Goal: Task Accomplishment & Management: Complete application form

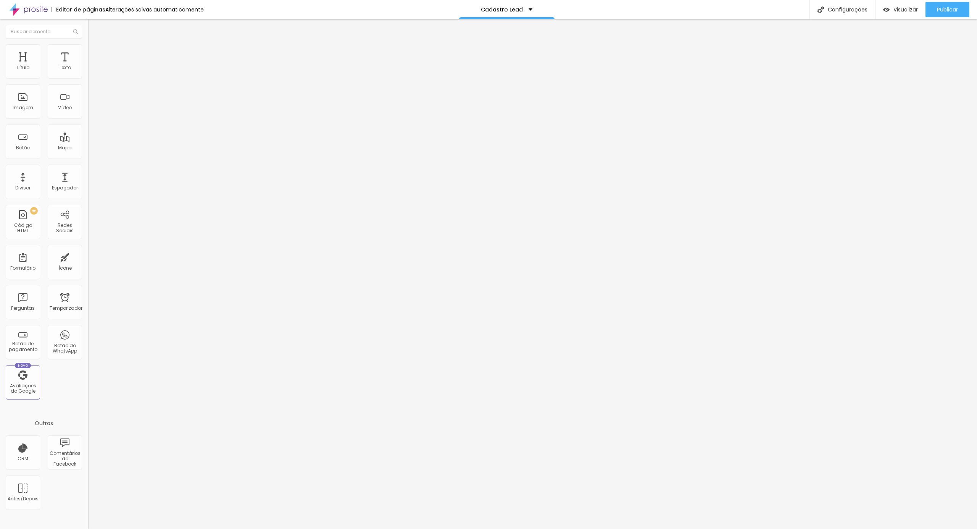
click at [88, 77] on div "Cadastre-se e baixe a Proposta" at bounding box center [132, 70] width 88 height 13
click at [94, 28] on img "button" at bounding box center [97, 28] width 6 height 6
click at [528, 10] on div "Cadastro Lead" at bounding box center [506, 9] width 95 height 19
click at [842, 9] on font "Configurações" at bounding box center [848, 10] width 40 height 8
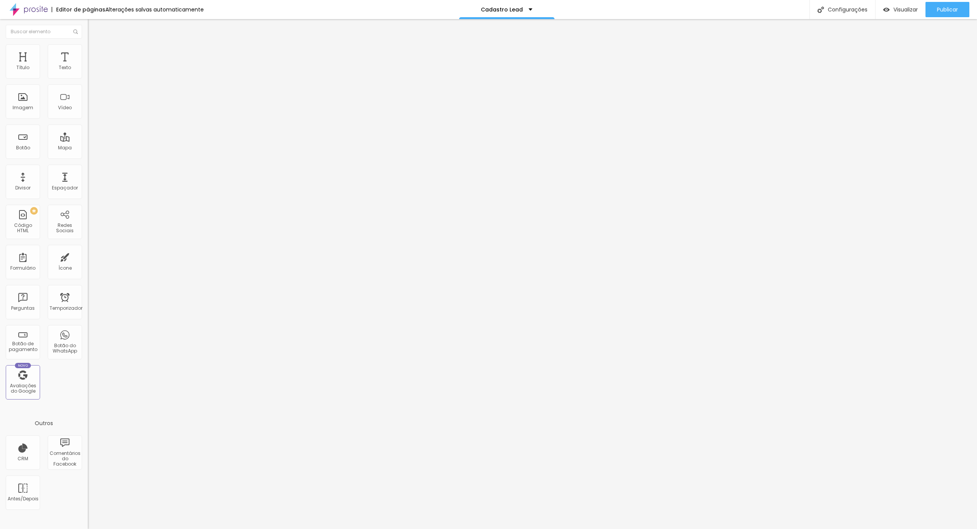
click at [631, 528] on div at bounding box center [488, 536] width 977 height 7
click at [902, 8] on font "Visualizar" at bounding box center [906, 10] width 24 height 8
click at [528, 11] on div "Cadastro Lead" at bounding box center [506, 9] width 95 height 19
click at [407, 9] on div "Editor de páginas Alterações salvas automaticamente Cadastro Lead Configurações…" at bounding box center [488, 9] width 977 height 19
click at [531, 11] on div "Cadastro Lead" at bounding box center [506, 9] width 95 height 19
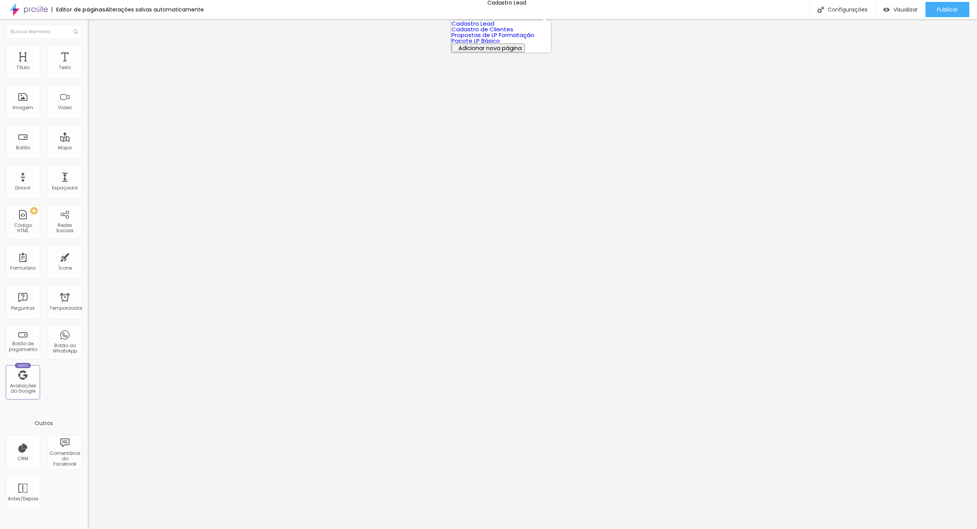
click at [502, 52] on font "Adicionar nova página" at bounding box center [490, 48] width 63 height 8
type input "Cadastro Lead 2025"
click at [88, 77] on span at bounding box center [90, 80] width 5 height 6
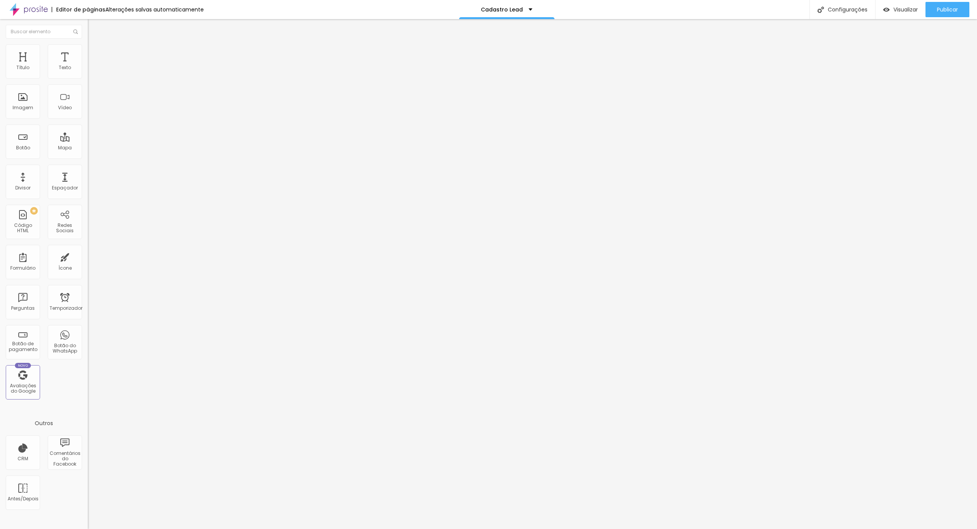
scroll to position [61, 0]
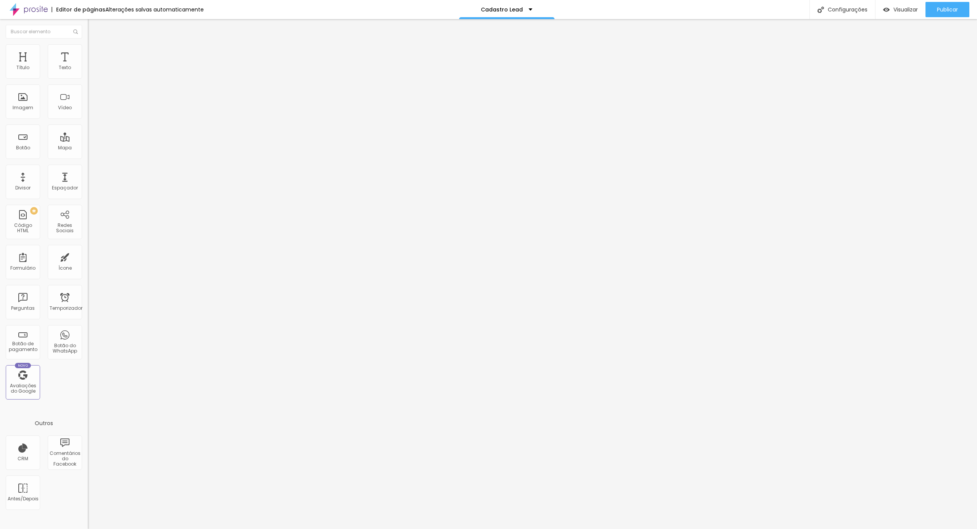
drag, startPoint x: 491, startPoint y: 168, endPoint x: 402, endPoint y: 175, distance: 89.6
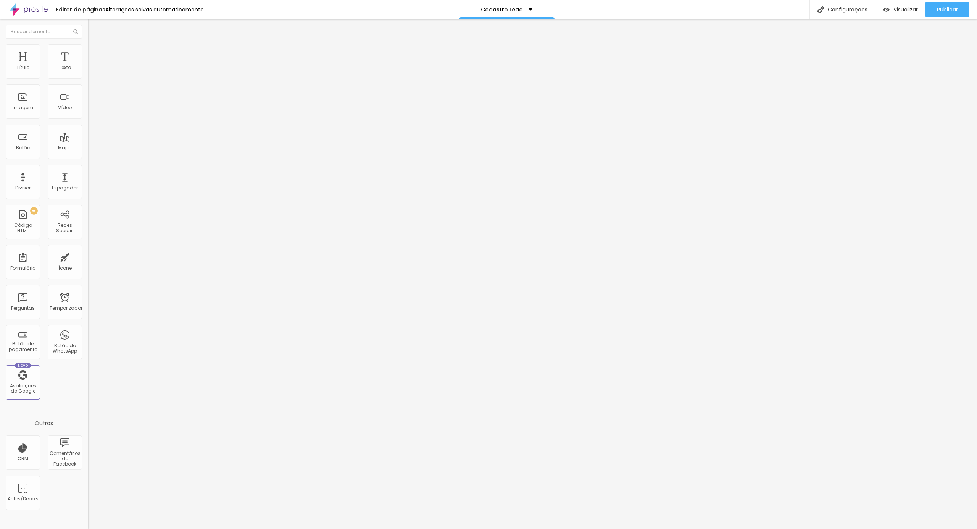
drag, startPoint x: 471, startPoint y: 170, endPoint x: 401, endPoint y: 175, distance: 70.1
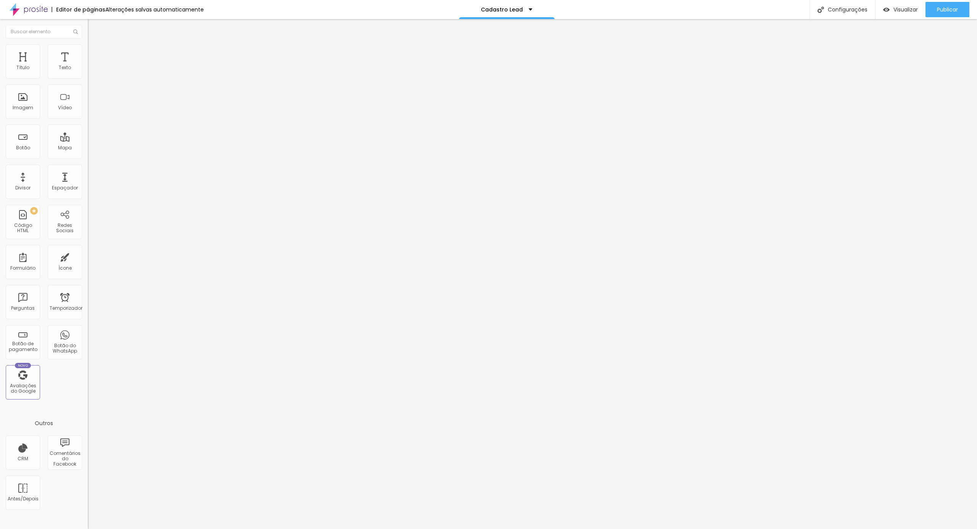
type input "Cadastre-se"
click at [88, 77] on img at bounding box center [90, 79] width 5 height 5
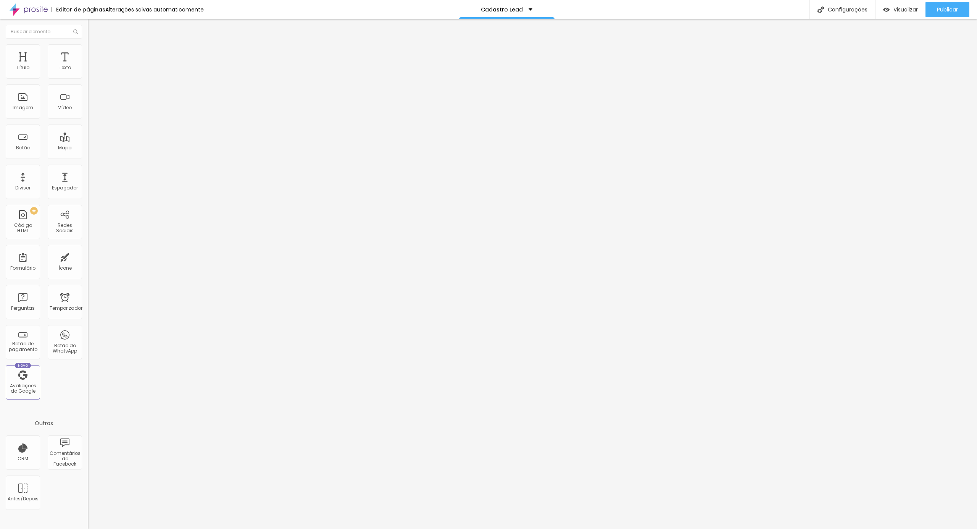
scroll to position [203, 0]
type input "Coorporativo"
type input "Noivado"
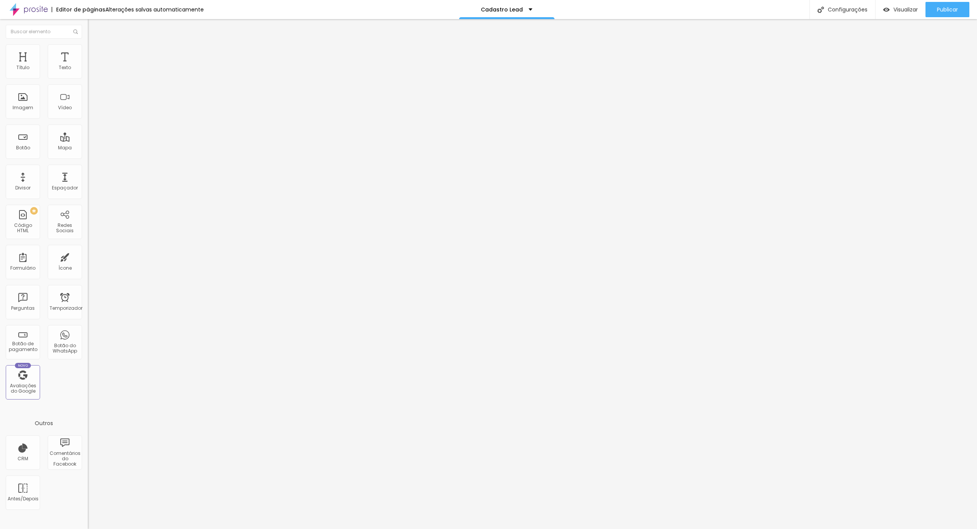
type input "Outros"
drag, startPoint x: 368, startPoint y: 308, endPoint x: 362, endPoint y: 308, distance: 6.1
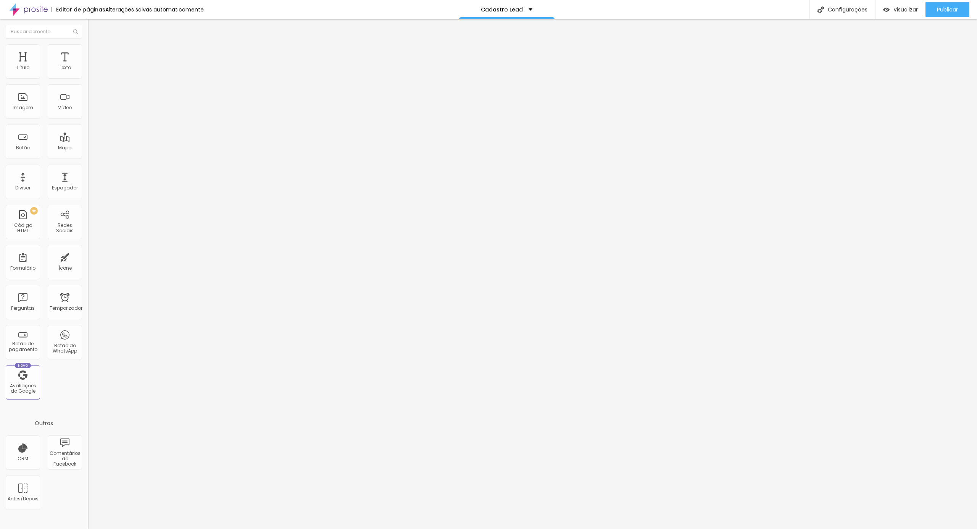
type input "ABC E 5º ANO"
drag, startPoint x: 373, startPoint y: 308, endPoint x: 368, endPoint y: 188, distance: 120.8
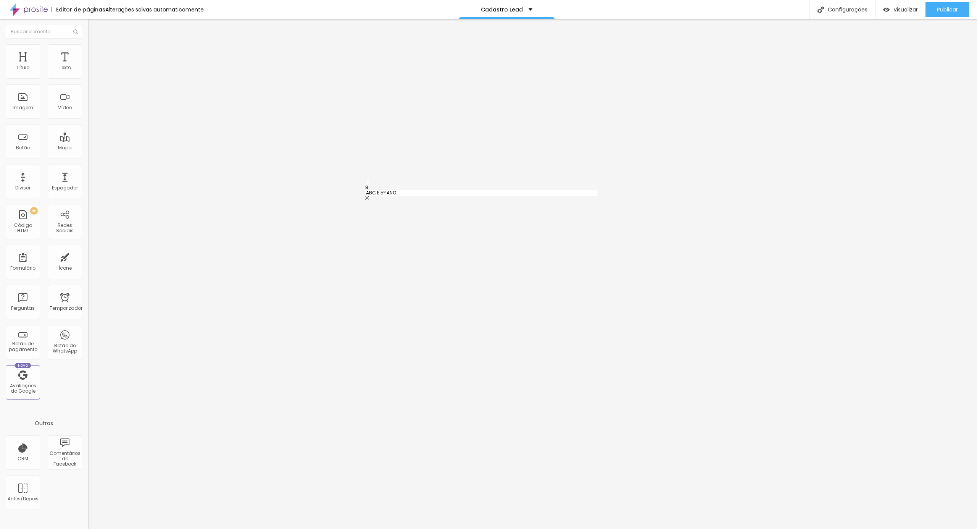
type input "ABC E 5º ANO"
type input "Casamento"
type input "Aniversário"
type input "Formatura"
type input "Sessão Estúdio"
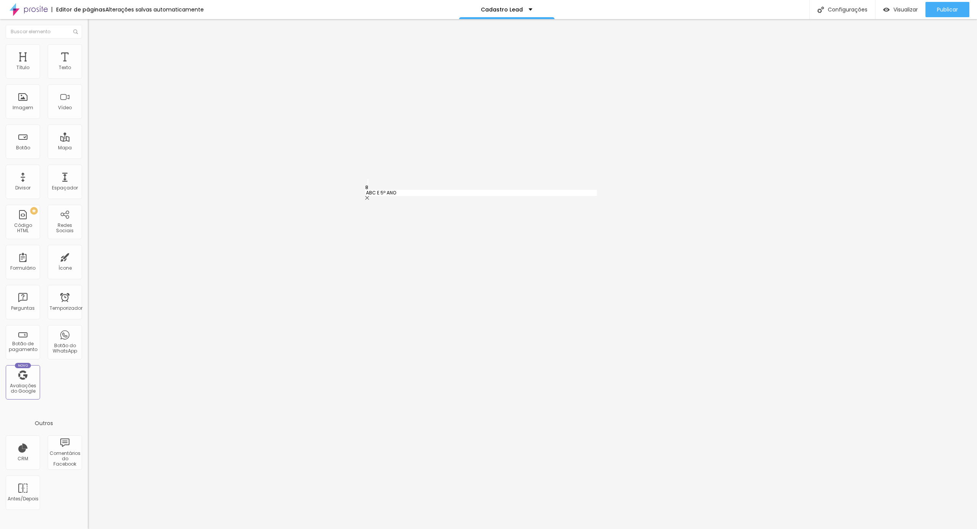
type input "Coorporativo"
type input "Noivado"
type input "Outros"
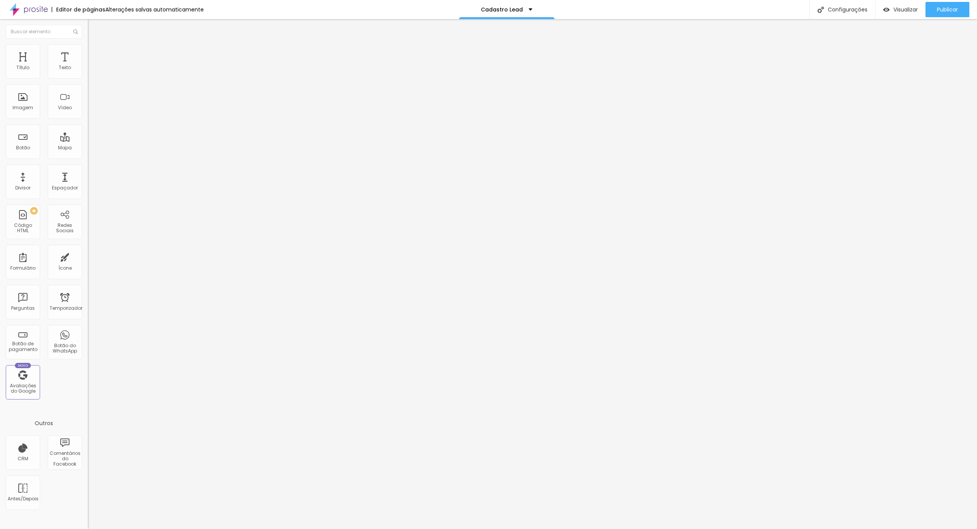
scroll to position [145, 0]
drag, startPoint x: 419, startPoint y: 271, endPoint x: 388, endPoint y: 271, distance: 30.5
type input "p"
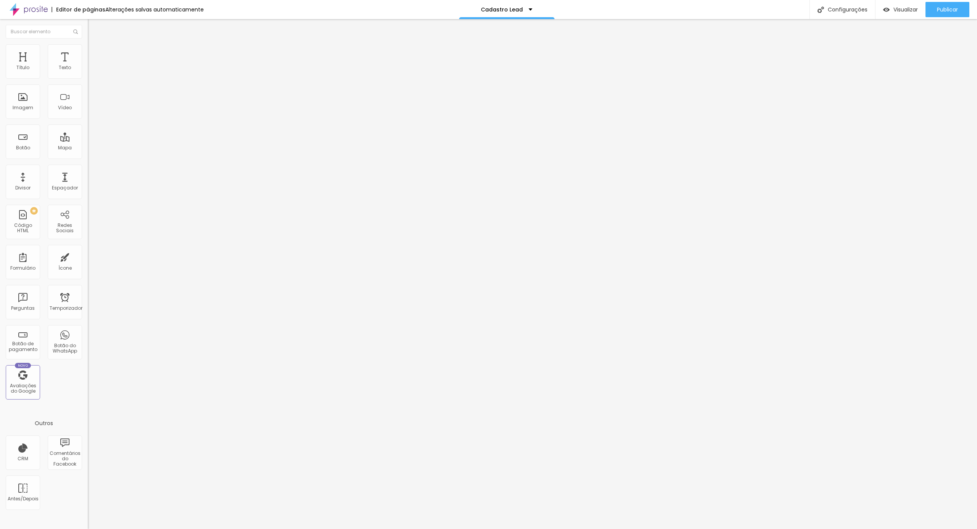
type input "Pack Prime"
drag, startPoint x: 414, startPoint y: 289, endPoint x: 387, endPoint y: 289, distance: 27.1
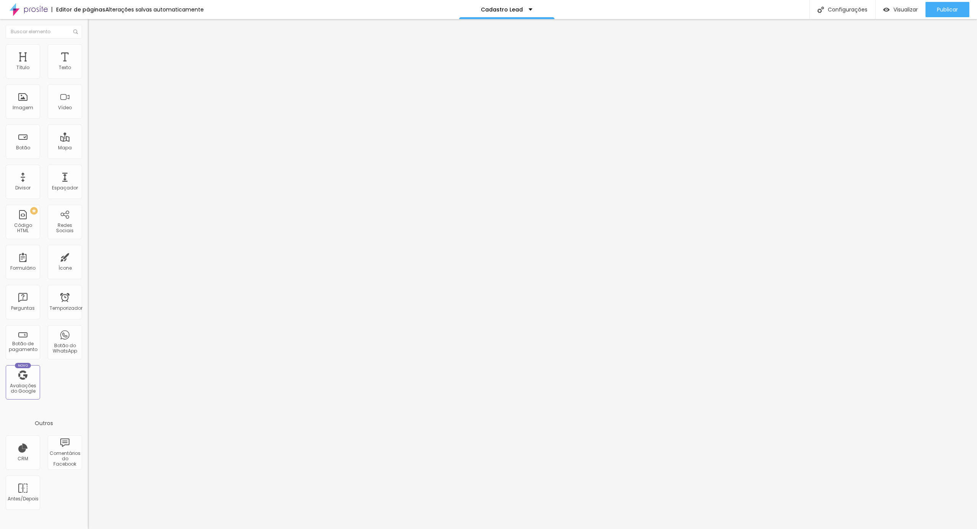
type input "Pack"
type input "Pack Master"
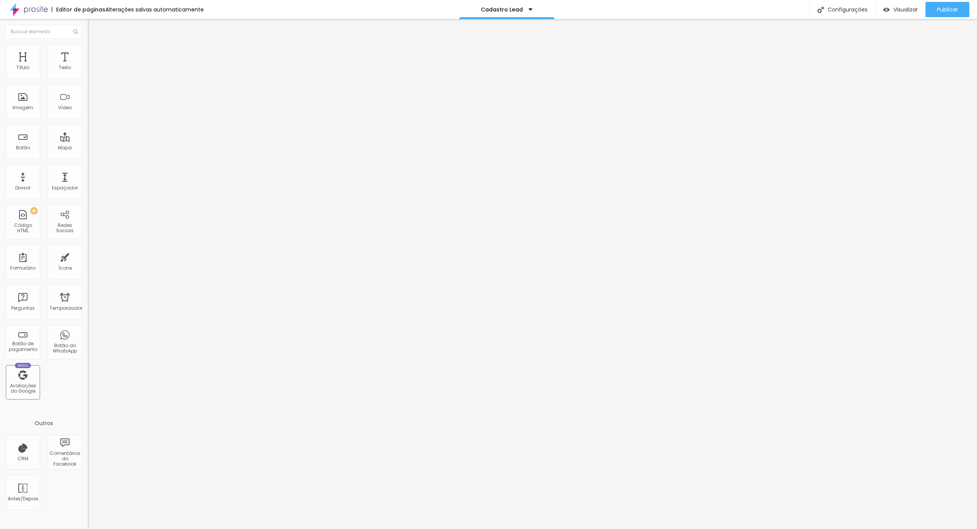
type input "Pack Prime"
drag, startPoint x: 412, startPoint y: 306, endPoint x: 392, endPoint y: 305, distance: 19.9
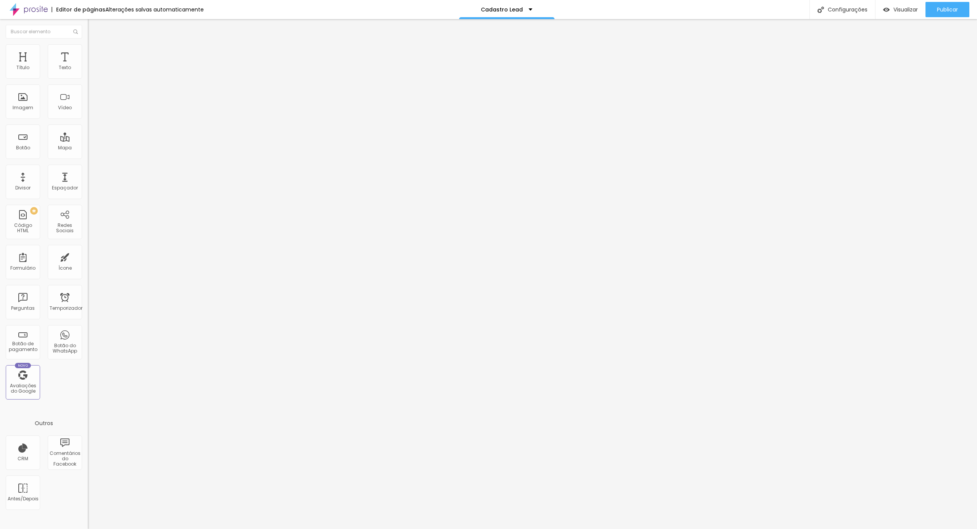
type input "Pack Basic"
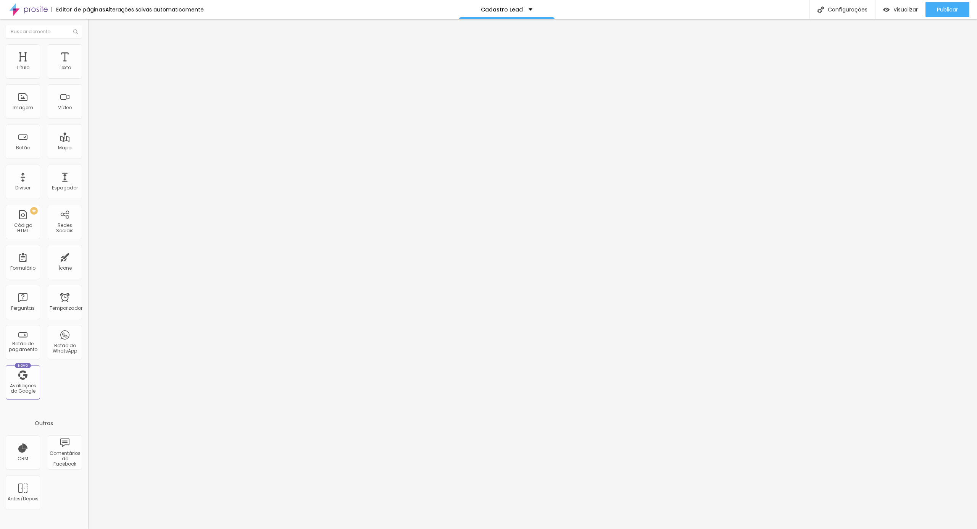
drag, startPoint x: 399, startPoint y: 267, endPoint x: 389, endPoint y: 267, distance: 10.3
type input "A"
type input "À vista"
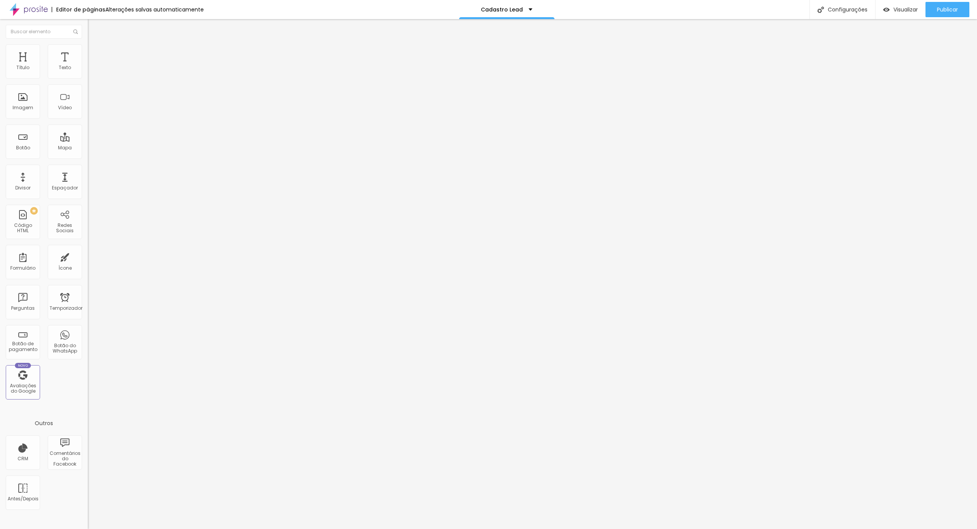
drag, startPoint x: 425, startPoint y: 286, endPoint x: 392, endPoint y: 286, distance: 33.6
type input "c"
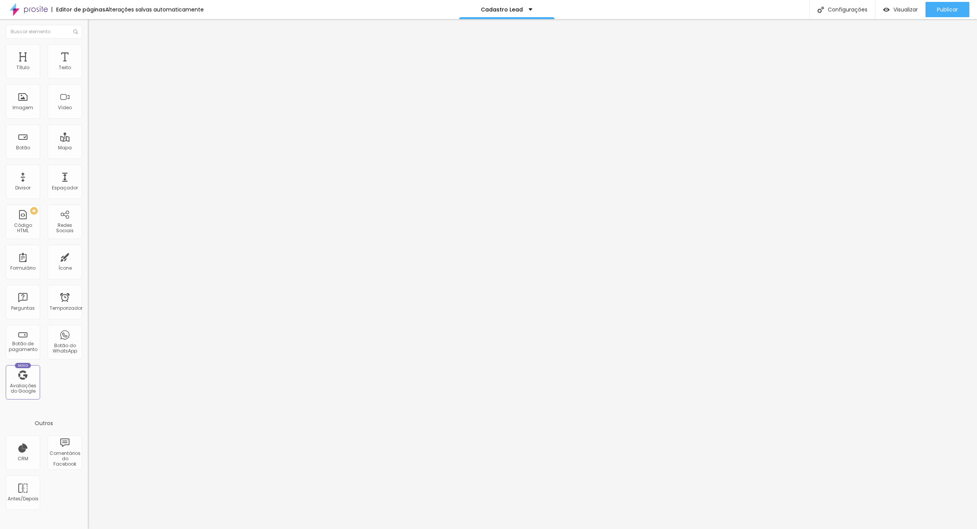
type input "Cartão de Crédito"
click at [92, 66] on font "Trocar imagem" at bounding box center [110, 62] width 37 height 6
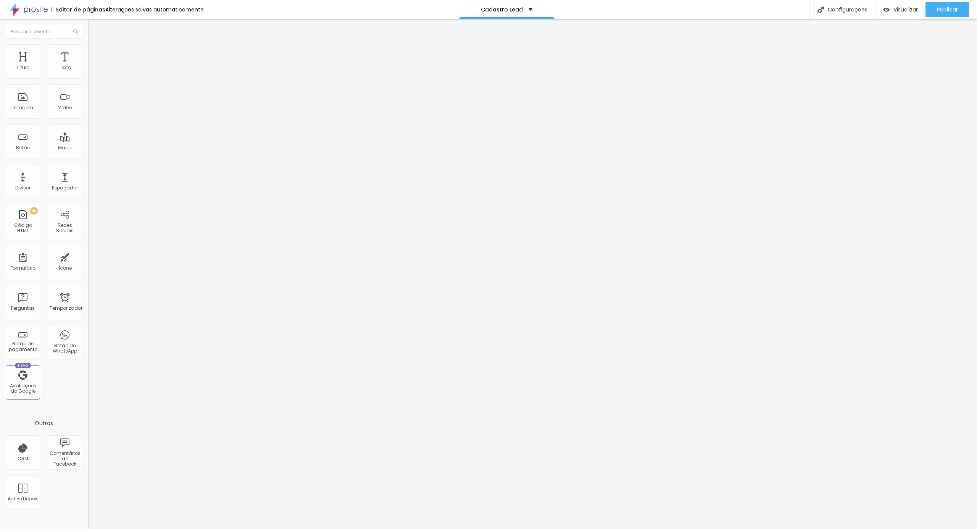
click at [917, 528] on div at bounding box center [488, 536] width 977 height 7
click at [891, 11] on div "Visualizar" at bounding box center [900, 9] width 35 height 6
